Goal: Check status

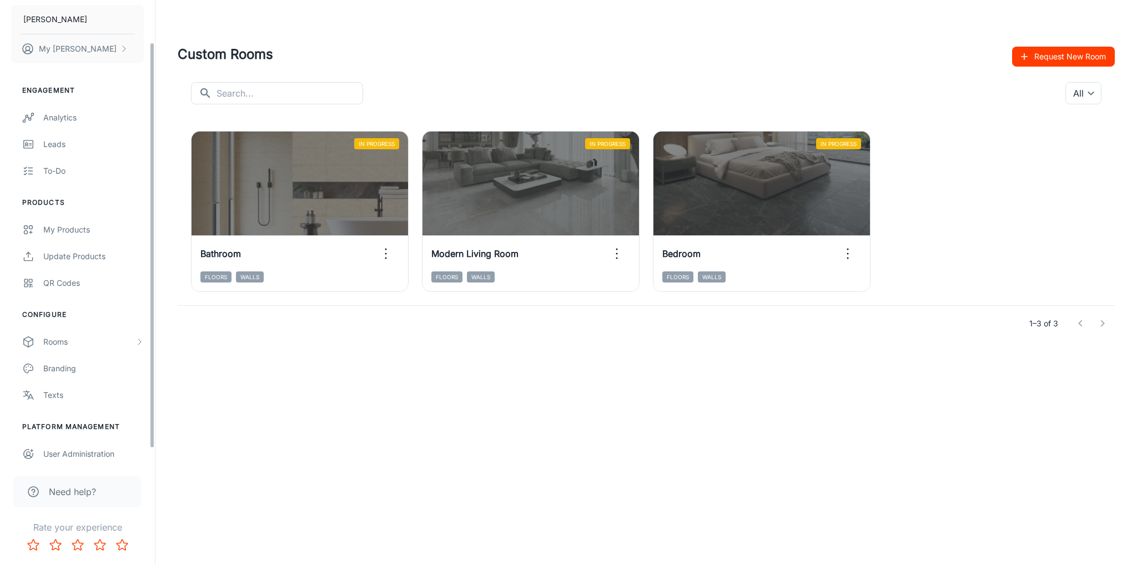
scroll to position [64, 0]
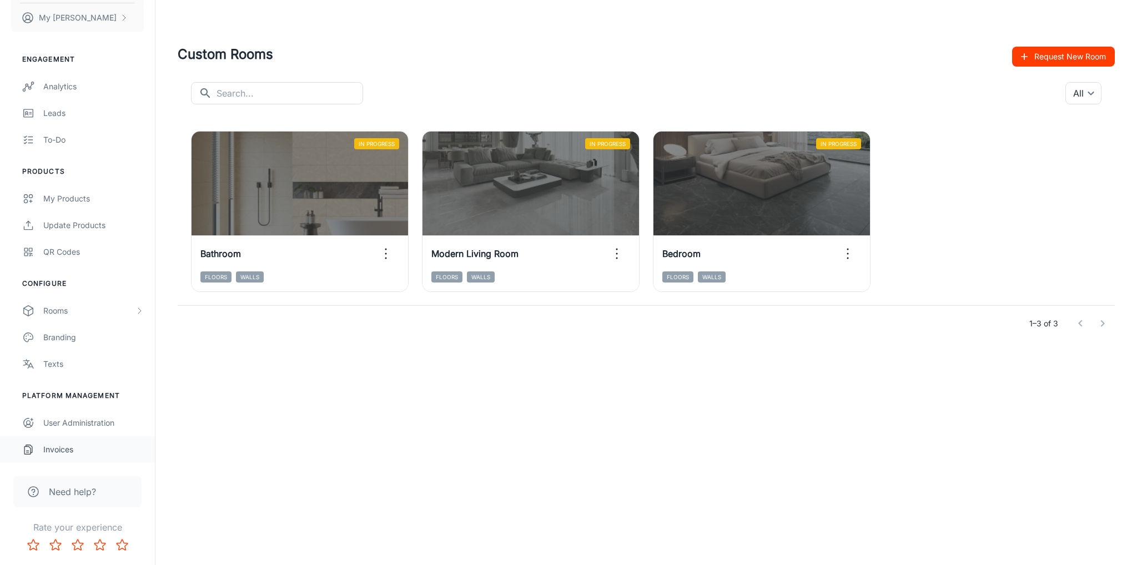
click at [100, 446] on div "Invoices" at bounding box center [93, 449] width 100 height 12
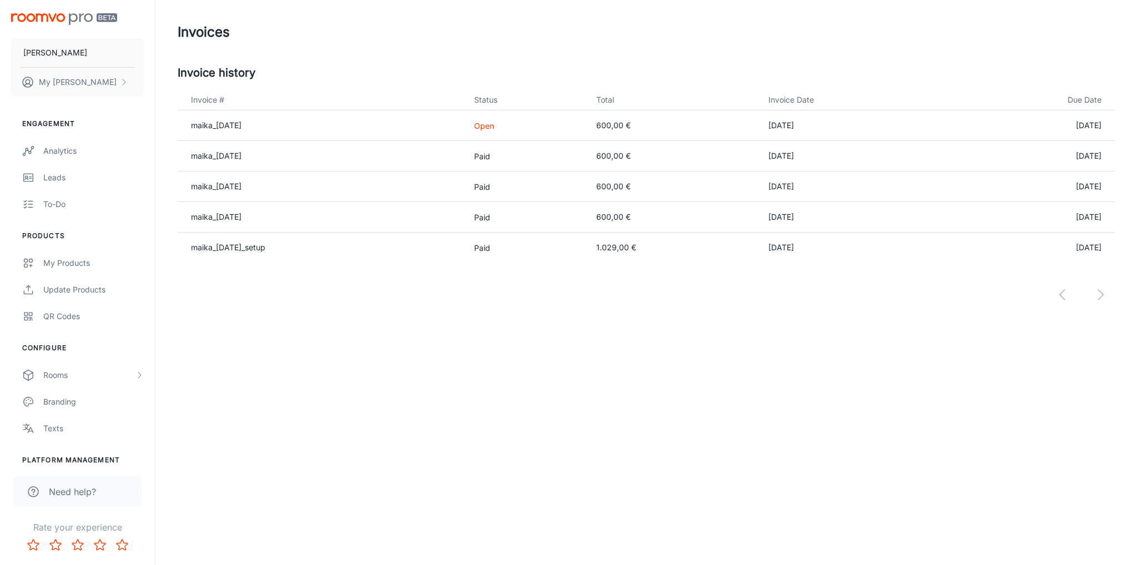
click at [510, 129] on p "Open" at bounding box center [526, 126] width 104 height 12
click at [623, 367] on div "[PERSON_NAME] My [PERSON_NAME] Engagement Analytics Leads To-do Products My Pro…" at bounding box center [568, 282] width 1137 height 565
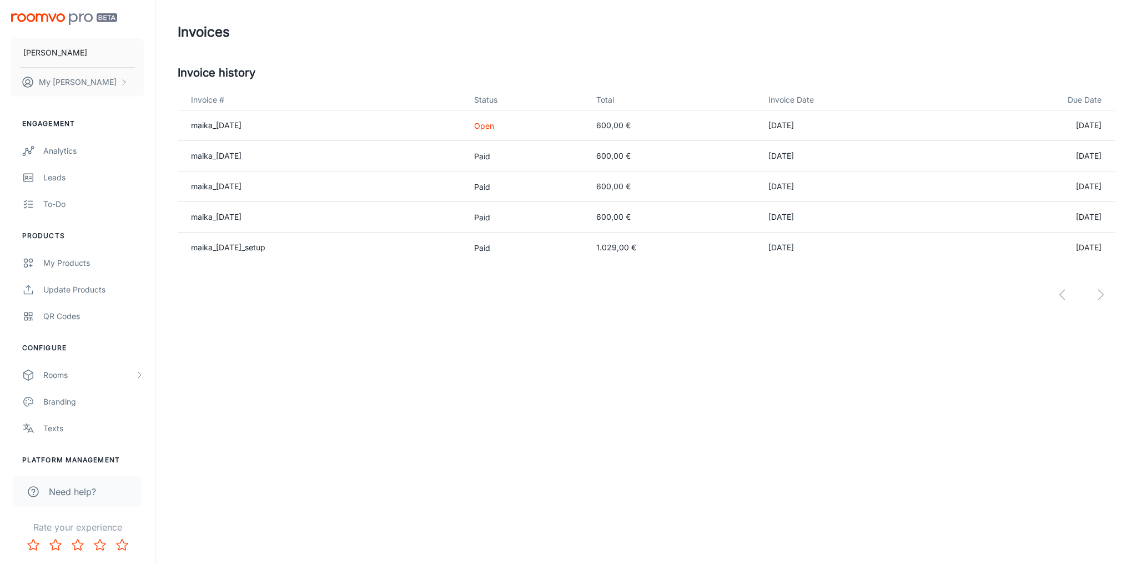
click at [1092, 160] on td "[DATE]" at bounding box center [1030, 156] width 167 height 31
click at [1099, 290] on div at bounding box center [646, 285] width 937 height 47
click at [1083, 103] on th "Due Date" at bounding box center [1030, 100] width 167 height 21
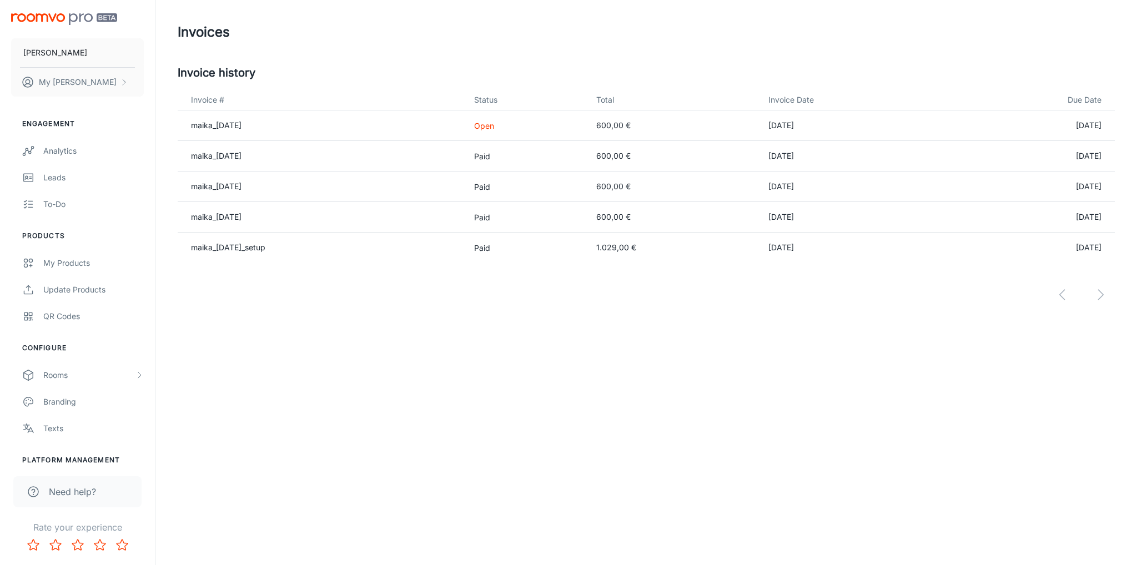
click at [986, 304] on div at bounding box center [646, 285] width 937 height 47
click at [1098, 283] on div at bounding box center [646, 285] width 937 height 47
drag, startPoint x: 1097, startPoint y: 294, endPoint x: 1061, endPoint y: 293, distance: 36.1
click at [1097, 294] on div at bounding box center [646, 285] width 937 height 47
click at [1058, 292] on div at bounding box center [646, 285] width 937 height 47
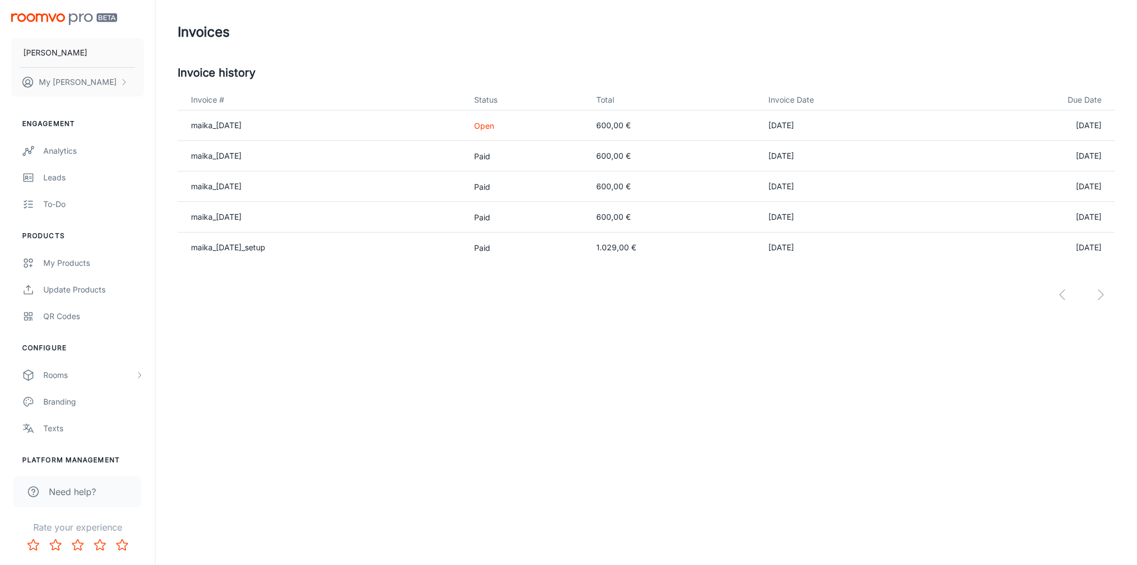
click at [381, 225] on td "maika_[DATE]" at bounding box center [321, 217] width 287 height 31
click at [357, 187] on td "maika_[DATE]" at bounding box center [321, 186] width 287 height 31
click at [356, 161] on td "maika_[DATE]" at bounding box center [321, 156] width 287 height 31
click at [356, 129] on td "maika_[DATE]" at bounding box center [321, 125] width 287 height 31
click at [839, 337] on div "Invoices Invoice history Invoice # Status Total Invoice Date Due Date maika_[DA…" at bounding box center [645, 176] width 981 height 353
